Goal: Information Seeking & Learning: Learn about a topic

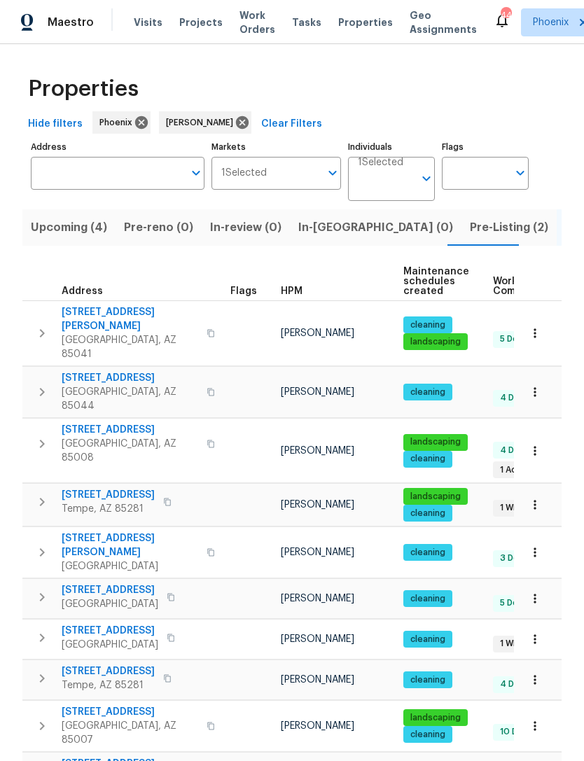
click at [535, 326] on icon "button" at bounding box center [535, 333] width 14 height 14
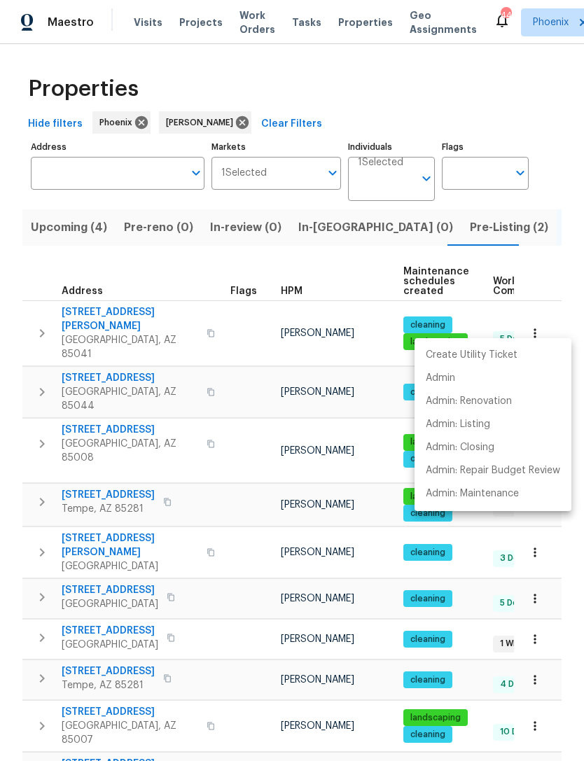
click at [552, 278] on div at bounding box center [292, 380] width 584 height 761
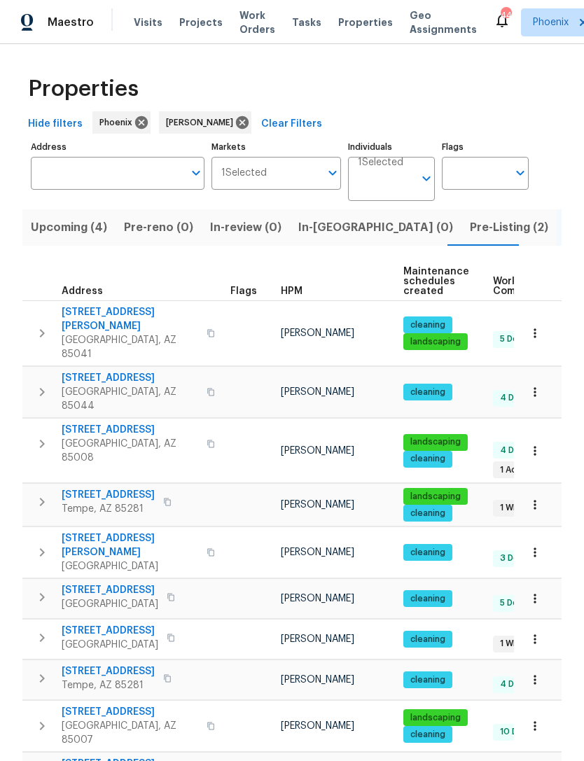
click at [85, 317] on span "[STREET_ADDRESS][PERSON_NAME]" at bounding box center [130, 319] width 137 height 28
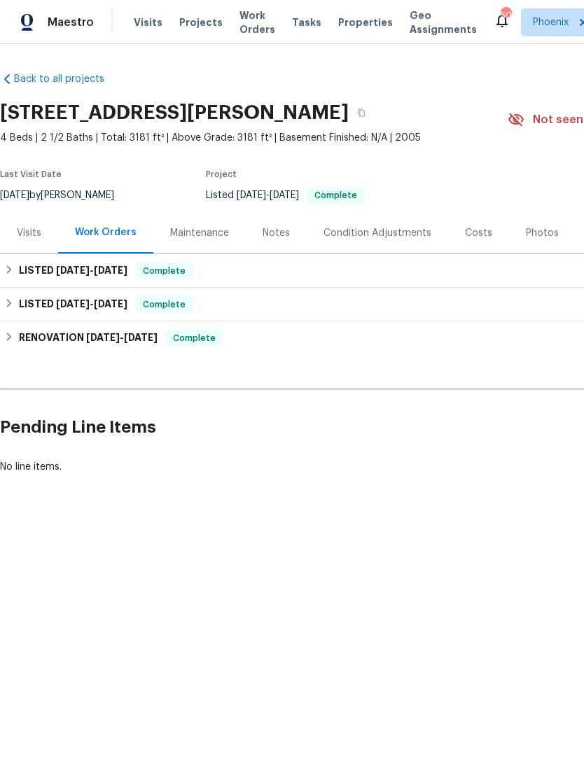
click at [541, 232] on div "Photos" at bounding box center [542, 233] width 33 height 14
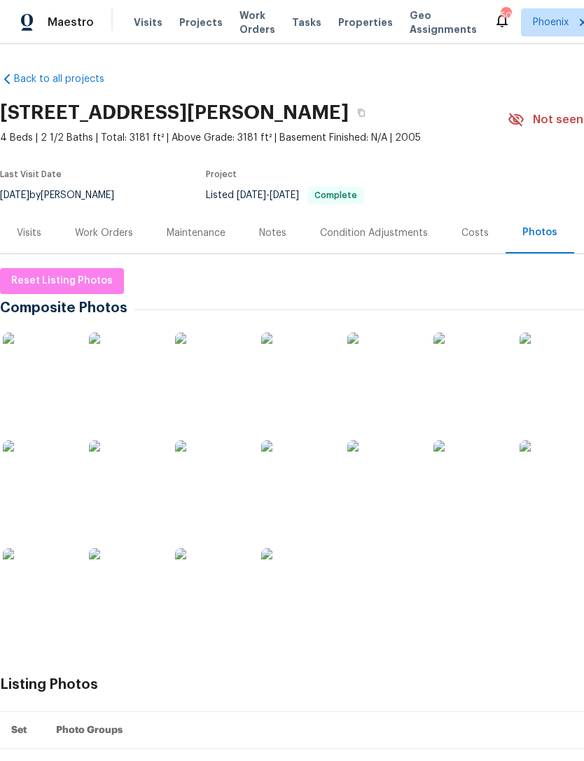
click at [33, 357] on img at bounding box center [38, 368] width 70 height 70
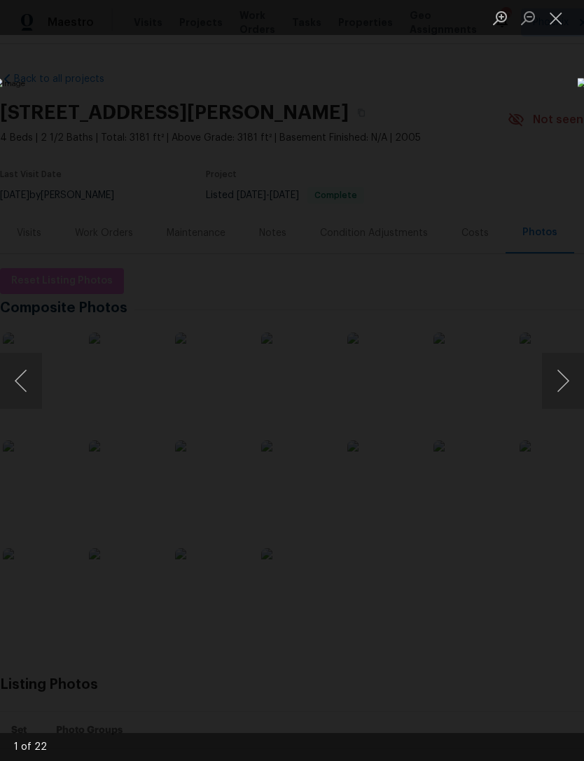
click at [569, 394] on button "Next image" at bounding box center [563, 381] width 42 height 56
click at [564, 384] on button "Next image" at bounding box center [563, 381] width 42 height 56
click at [566, 380] on button "Next image" at bounding box center [563, 381] width 42 height 56
click at [566, 379] on button "Next image" at bounding box center [563, 381] width 42 height 56
click at [570, 375] on button "Next image" at bounding box center [563, 381] width 42 height 56
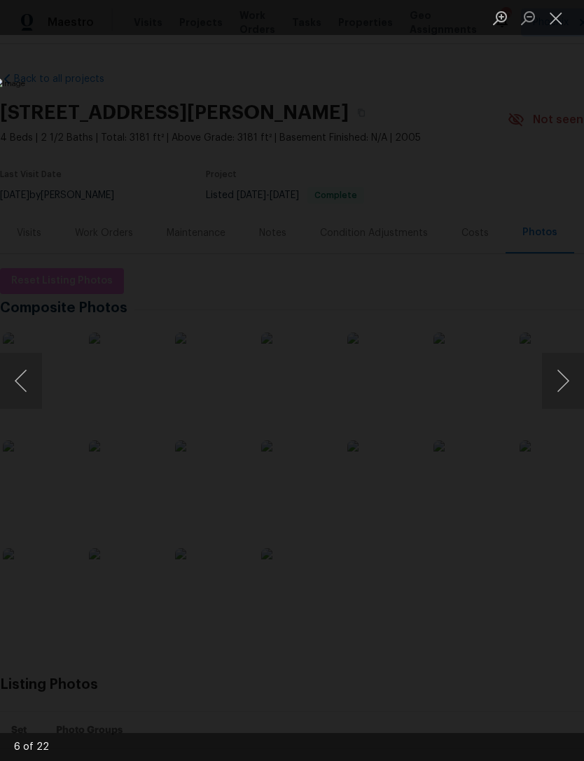
click at [564, 377] on button "Next image" at bounding box center [563, 381] width 42 height 56
click at [567, 376] on button "Next image" at bounding box center [563, 381] width 42 height 56
click at [567, 374] on button "Next image" at bounding box center [563, 381] width 42 height 56
click at [24, 364] on button "Previous image" at bounding box center [21, 381] width 42 height 56
